Goal: Task Accomplishment & Management: Complete application form

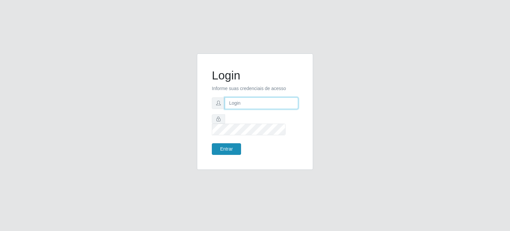
type input "[PERSON_NAME][EMAIL_ADDRESS][DOMAIN_NAME]"
click at [217, 143] on button "Entrar" at bounding box center [226, 149] width 29 height 12
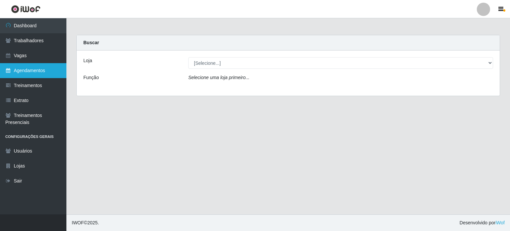
click at [28, 75] on link "Agendamentos" at bounding box center [33, 70] width 66 height 15
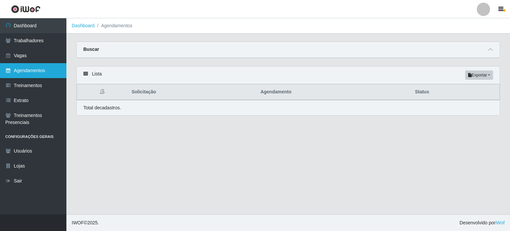
click at [37, 68] on link "Agendamentos" at bounding box center [33, 70] width 66 height 15
click at [37, 69] on link "Agendamentos" at bounding box center [33, 70] width 66 height 15
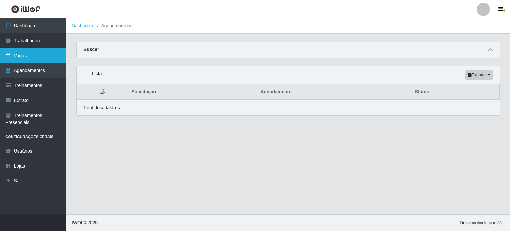
click at [35, 56] on link "Vagas" at bounding box center [33, 55] width 66 height 15
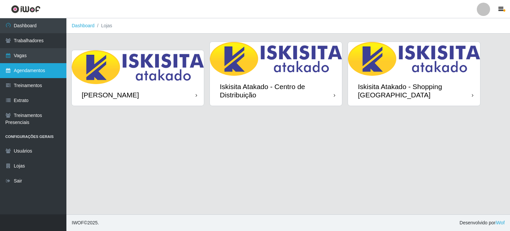
click at [34, 67] on link "Agendamentos" at bounding box center [33, 70] width 66 height 15
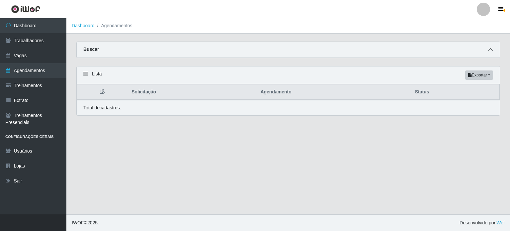
click at [490, 47] on span at bounding box center [491, 50] width 8 height 8
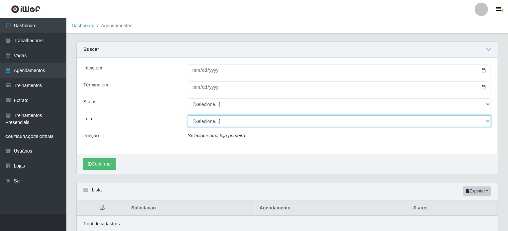
click at [489, 122] on select "[Selecione...] Iskisita Atakado - Alecrim Iskisita Atakado - Centro de Distribu…" at bounding box center [340, 121] width 304 height 12
select select "424"
click at [188, 115] on select "[Selecione...] Iskisita Atakado - Alecrim Iskisita Atakado - Centro de Distribu…" at bounding box center [340, 121] width 304 height 12
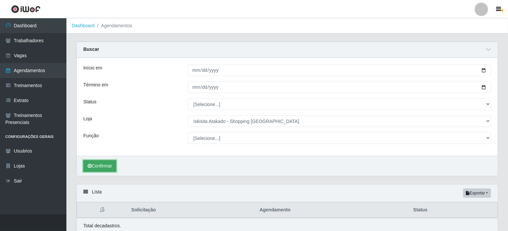
click at [113, 165] on button "Confirmar" at bounding box center [99, 166] width 33 height 12
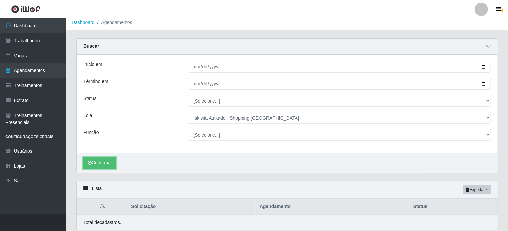
scroll to position [27, 0]
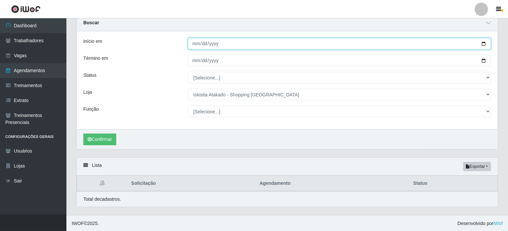
click at [250, 44] on input "Início em" at bounding box center [340, 44] width 304 height 12
click at [484, 42] on input "Início em" at bounding box center [340, 44] width 304 height 12
click at [485, 44] on input "2025-10-05" at bounding box center [340, 44] width 304 height 12
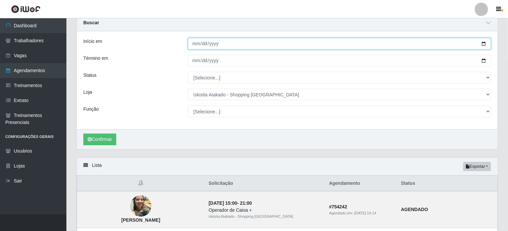
type input "[DATE]"
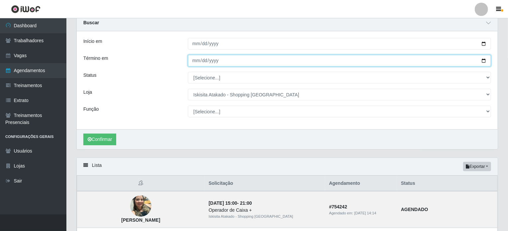
drag, startPoint x: 202, startPoint y: 58, endPoint x: 205, endPoint y: 59, distance: 3.5
click at [202, 58] on input "Término em" at bounding box center [340, 61] width 304 height 12
click at [486, 63] on input "Término em" at bounding box center [340, 61] width 304 height 12
type input "[DATE]"
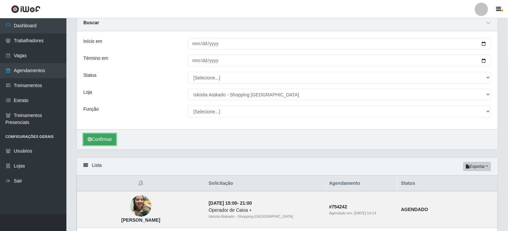
click at [104, 138] on button "Confirmar" at bounding box center [99, 140] width 33 height 12
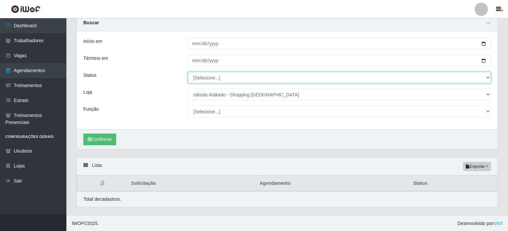
click at [219, 75] on select "[Selecione...] AGENDADO AGUARDANDO LIBERAR EM ANDAMENTO EM REVISÃO FINALIZADO C…" at bounding box center [340, 78] width 304 height 12
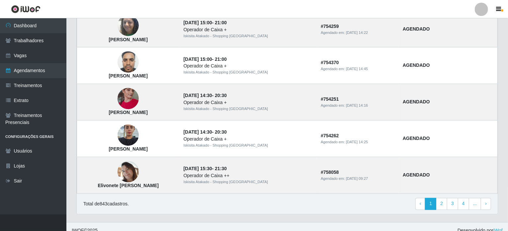
scroll to position [578, 0]
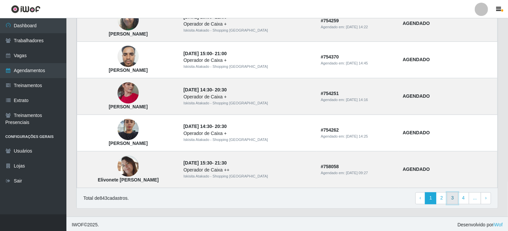
click at [456, 195] on link "3" at bounding box center [452, 198] width 11 height 12
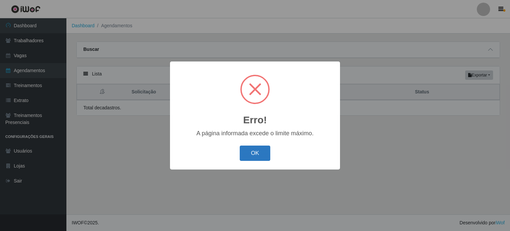
click at [261, 151] on button "OK" at bounding box center [255, 154] width 31 height 16
click at [250, 154] on button "OK" at bounding box center [255, 154] width 31 height 16
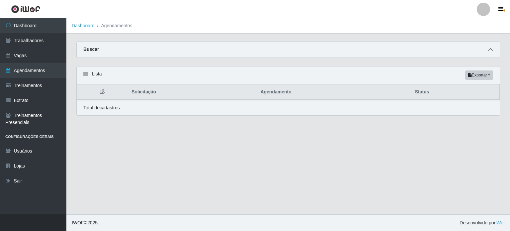
click at [489, 48] on icon at bounding box center [490, 49] width 5 height 5
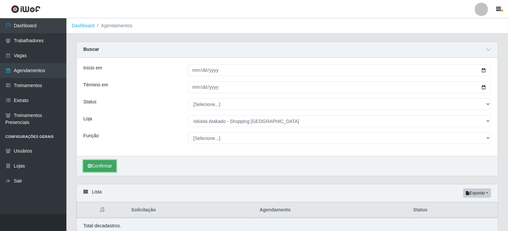
click at [111, 166] on button "Confirmar" at bounding box center [99, 166] width 33 height 12
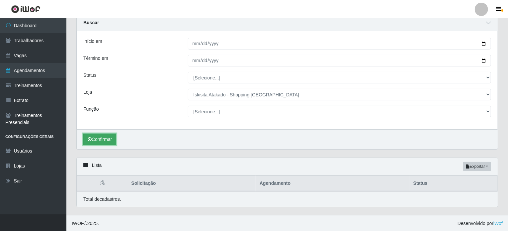
click at [106, 140] on button "Confirmar" at bounding box center [99, 140] width 33 height 12
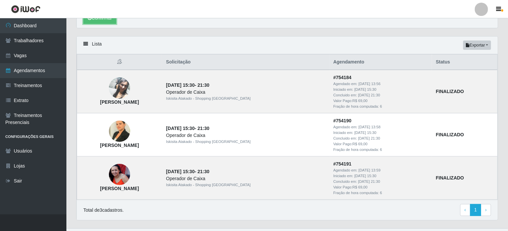
scroll to position [160, 0]
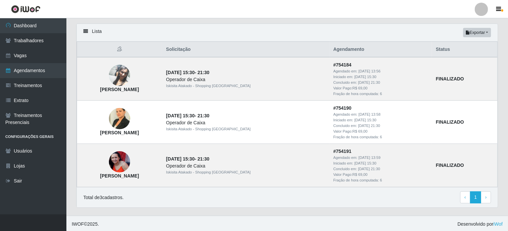
click at [307, 224] on footer "IWOF © 2025 . Desenvolvido por iWof" at bounding box center [287, 224] width 442 height 17
click at [305, 223] on footer "IWOF © 2025 . Desenvolvido por iWof" at bounding box center [287, 224] width 442 height 17
click at [225, 210] on div "Lista Exportar PDF Excel Solicitação Agendamento Status [PERSON_NAME] [DATE] 15…" at bounding box center [287, 120] width 432 height 192
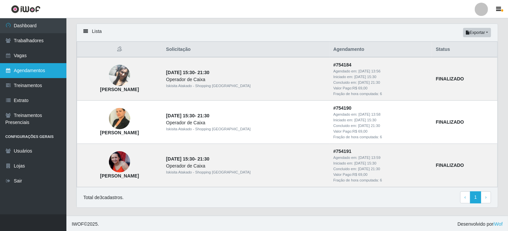
click at [23, 70] on link "Agendamentos" at bounding box center [33, 70] width 66 height 15
select select "[Selecione...]"
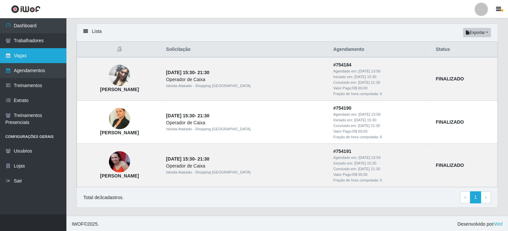
click at [23, 58] on link "Vagas" at bounding box center [33, 55] width 66 height 15
